Goal: Task Accomplishment & Management: Manage account settings

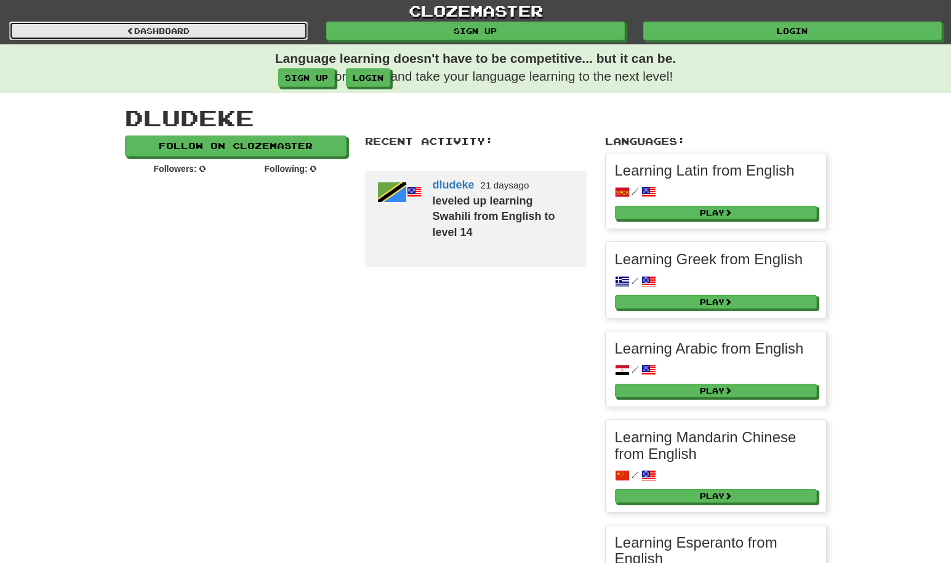
click at [245, 39] on link "Dashboard" at bounding box center [158, 31] width 299 height 18
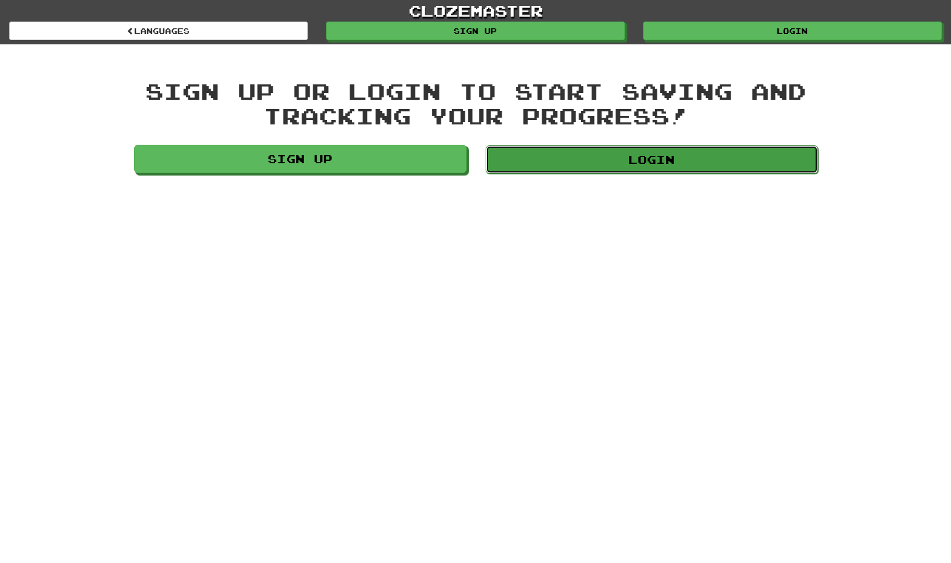
click at [550, 164] on link "Login" at bounding box center [652, 159] width 333 height 28
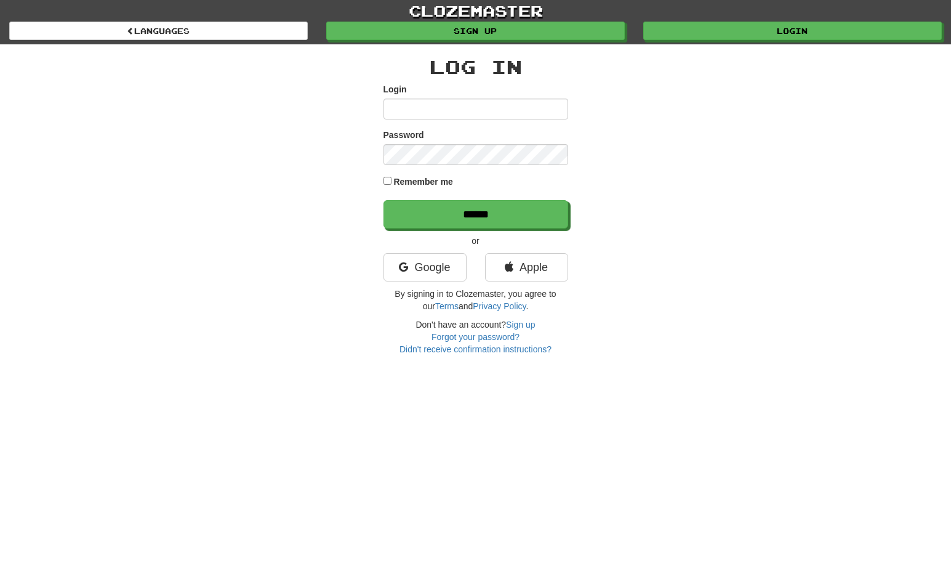
click at [476, 116] on input "Login" at bounding box center [476, 109] width 185 height 21
click at [420, 299] on p "By signing in to Clozemaster, you agree to our Terms and Privacy Policy ." at bounding box center [476, 300] width 185 height 25
click at [420, 272] on link "Google" at bounding box center [425, 267] width 83 height 28
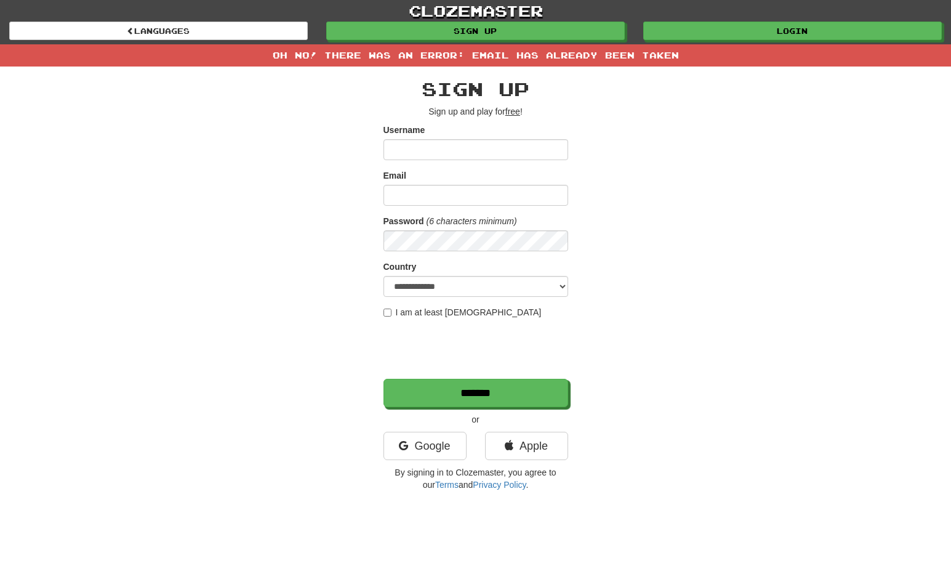
type input "*"
click at [597, 236] on div "**********" at bounding box center [476, 282] width 720 height 430
click at [728, 31] on link "Login" at bounding box center [793, 31] width 299 height 18
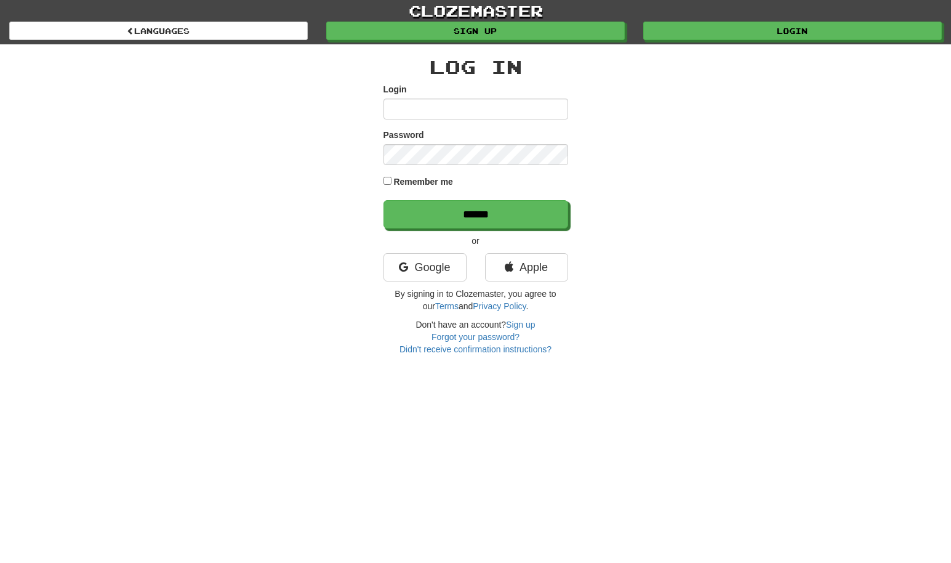
click at [436, 110] on input "Login" at bounding box center [476, 109] width 185 height 21
click at [421, 110] on input "Login" at bounding box center [476, 109] width 185 height 21
type input "**********"
